Goal: Navigation & Orientation: Find specific page/section

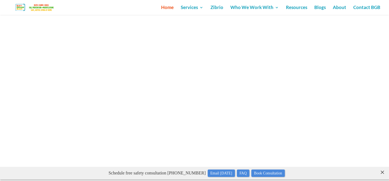
scroll to position [2424, 0]
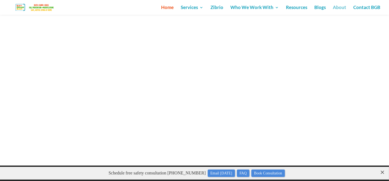
click at [339, 10] on link "About" at bounding box center [339, 9] width 13 height 9
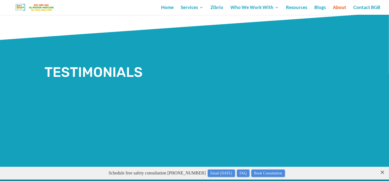
scroll to position [46, 0]
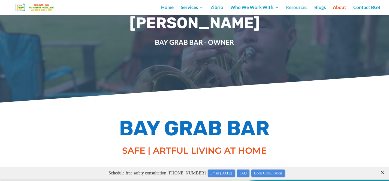
click at [294, 7] on link "Resources" at bounding box center [296, 9] width 21 height 9
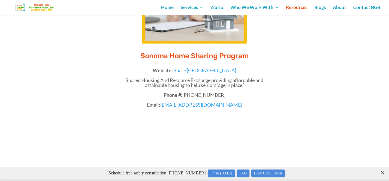
scroll to position [1119, 0]
